Goal: Communication & Community: Answer question/provide support

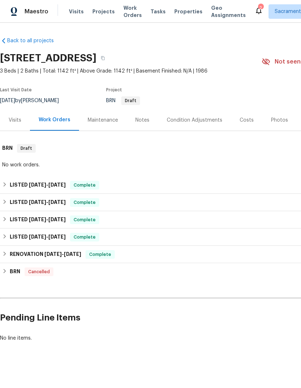
click at [77, 10] on span "Visits" at bounding box center [76, 11] width 15 height 7
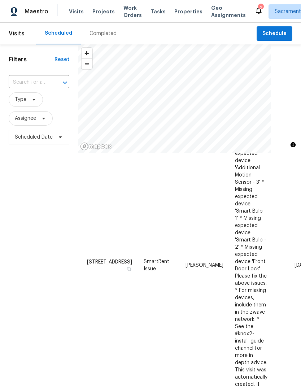
scroll to position [598, 0]
click at [0, 0] on span at bounding box center [0, 0] width 0 height 0
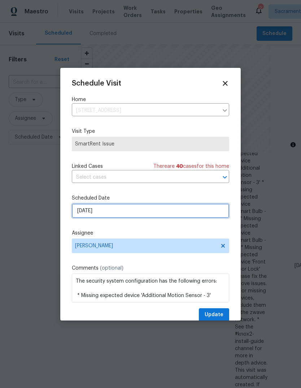
click at [159, 210] on input "10/9/2025" at bounding box center [150, 210] width 157 height 14
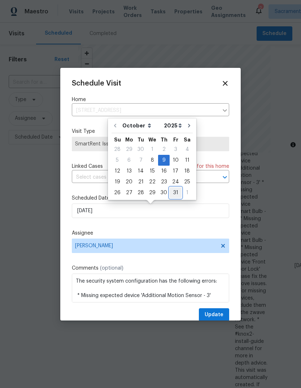
click at [174, 194] on div "31" at bounding box center [175, 192] width 12 height 10
type input "10/31/2025"
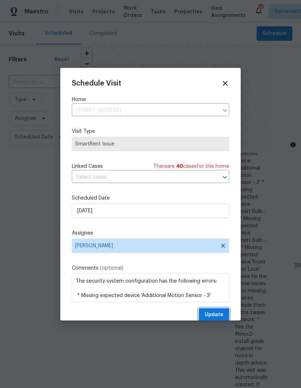
click at [218, 319] on span "Update" at bounding box center [213, 314] width 19 height 9
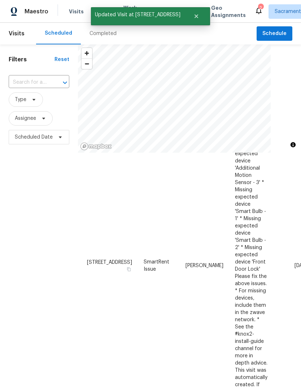
scroll to position [404, 0]
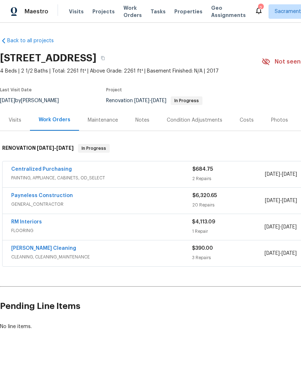
click at [39, 224] on link "RM Interiors" at bounding box center [26, 221] width 31 height 5
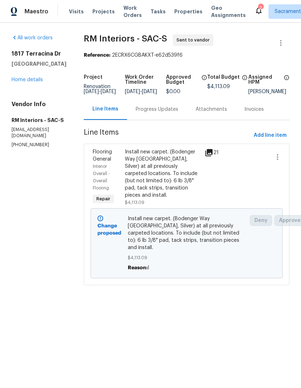
click at [171, 113] on div "Progress Updates" at bounding box center [157, 109] width 43 height 7
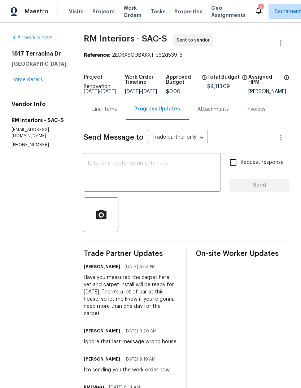
click at [111, 169] on textarea at bounding box center [152, 172] width 128 height 25
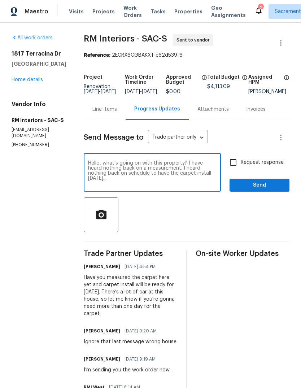
type textarea "Hello, what’s going on with this property? I have heard nothing back on a measu…"
click at [236, 169] on input "Request response" at bounding box center [232, 162] width 15 height 15
checkbox input "true"
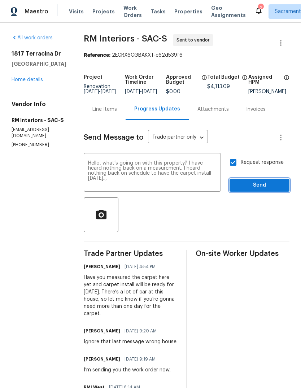
click at [254, 188] on span "Send" at bounding box center [259, 185] width 48 height 9
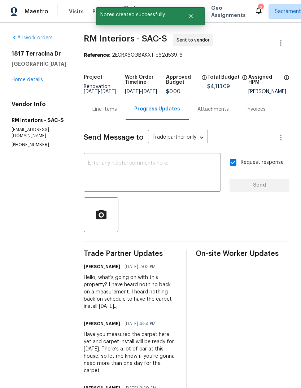
click at [254, 6] on icon at bounding box center [258, 10] width 9 height 9
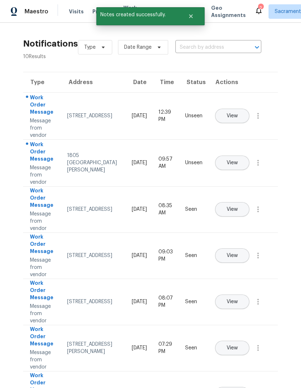
click at [238, 160] on span "View" at bounding box center [231, 162] width 11 height 5
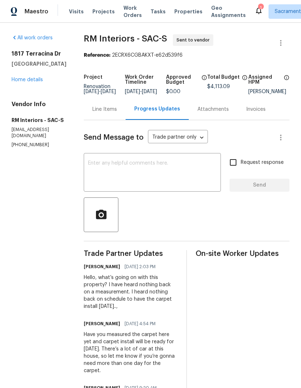
click at [258, 7] on div "1" at bounding box center [260, 7] width 5 height 7
click at [258, 9] on div "1" at bounding box center [260, 7] width 5 height 7
click at [254, 8] on icon at bounding box center [258, 10] width 9 height 9
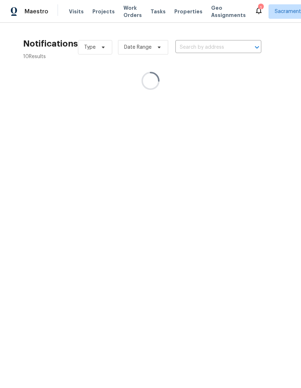
click at [258, 10] on div "1" at bounding box center [260, 7] width 5 height 7
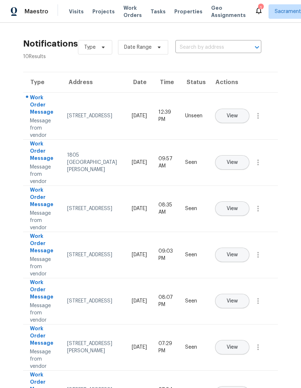
click at [238, 160] on span "View" at bounding box center [231, 162] width 11 height 5
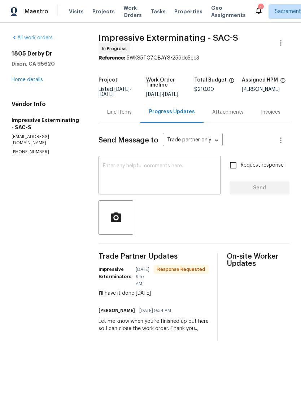
click at [127, 179] on textarea at bounding box center [160, 175] width 114 height 25
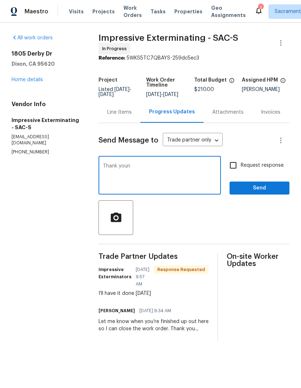
type textarea "Thank youn"
click at [251, 193] on span "Send" at bounding box center [259, 187] width 48 height 9
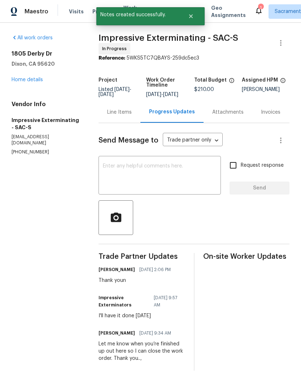
click at [254, 9] on icon at bounding box center [258, 10] width 9 height 9
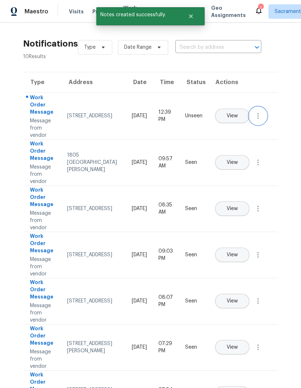
click at [258, 120] on icon "button" at bounding box center [257, 115] width 9 height 9
click at [236, 124] on div "Mark Seen" at bounding box center [217, 124] width 56 height 7
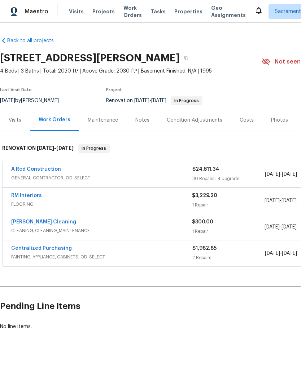
click at [16, 197] on link "RM Interiors" at bounding box center [26, 195] width 31 height 5
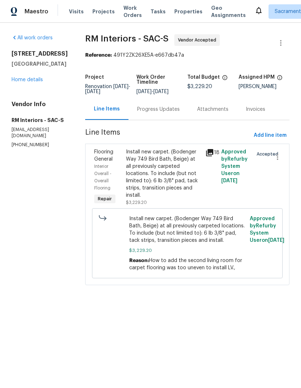
click at [173, 113] on div "Progress Updates" at bounding box center [158, 109] width 43 height 7
